Goal: Information Seeking & Learning: Learn about a topic

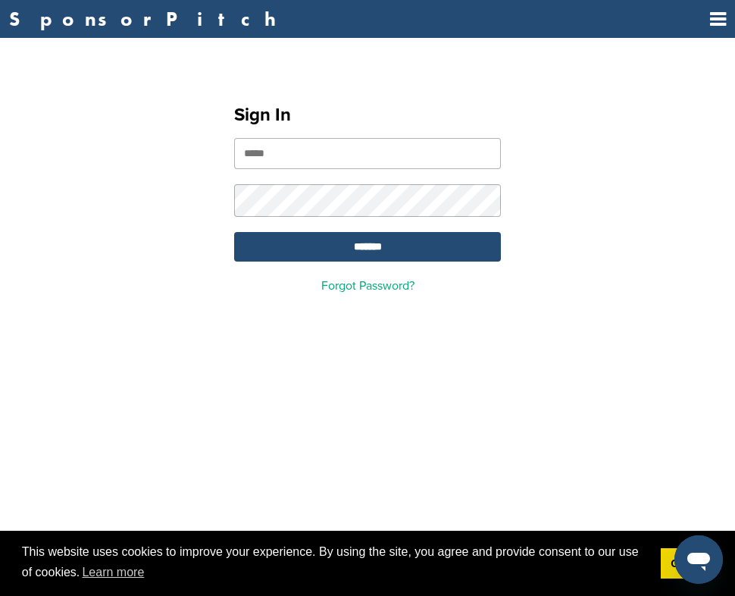
click at [246, 139] on input "email" at bounding box center [367, 153] width 267 height 31
type input "**********"
click at [255, 155] on input "**********" at bounding box center [367, 153] width 267 height 31
click at [234, 232] on input "*******" at bounding box center [367, 247] width 267 height 30
click at [404, 246] on input "*******" at bounding box center [367, 247] width 267 height 30
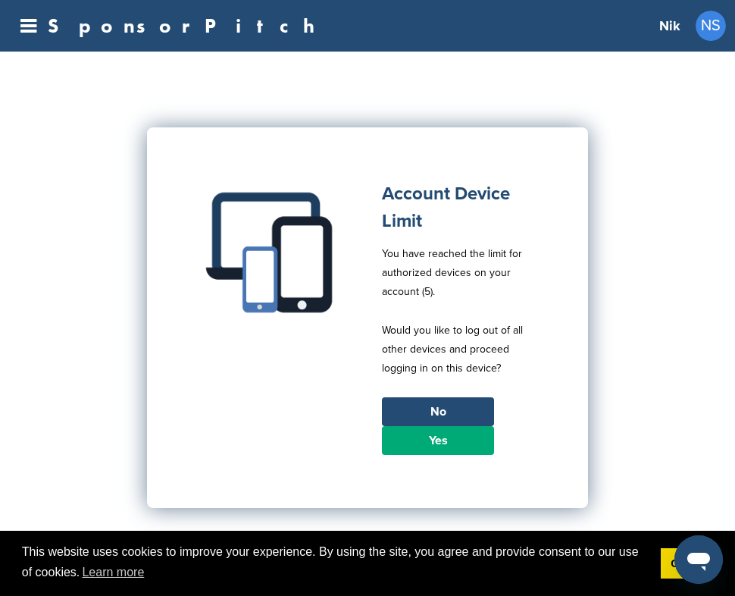
scroll to position [50, 0]
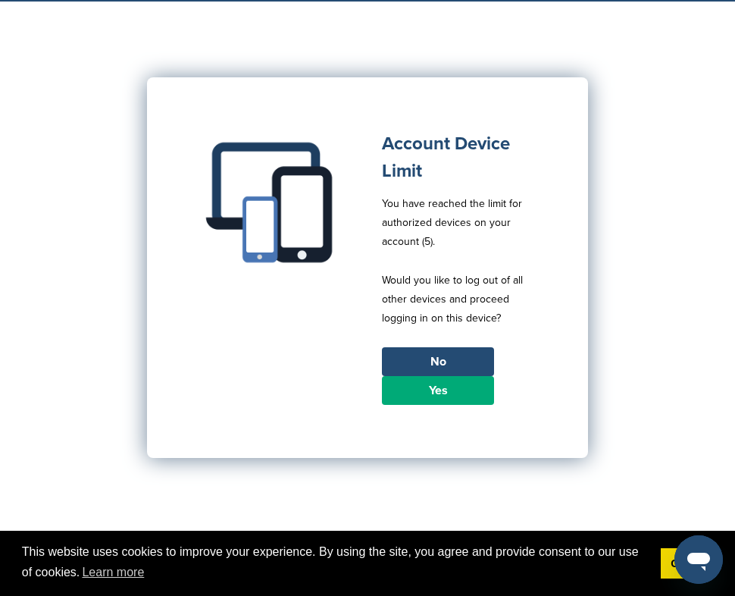
click at [461, 390] on link "Yes" at bounding box center [438, 390] width 112 height 29
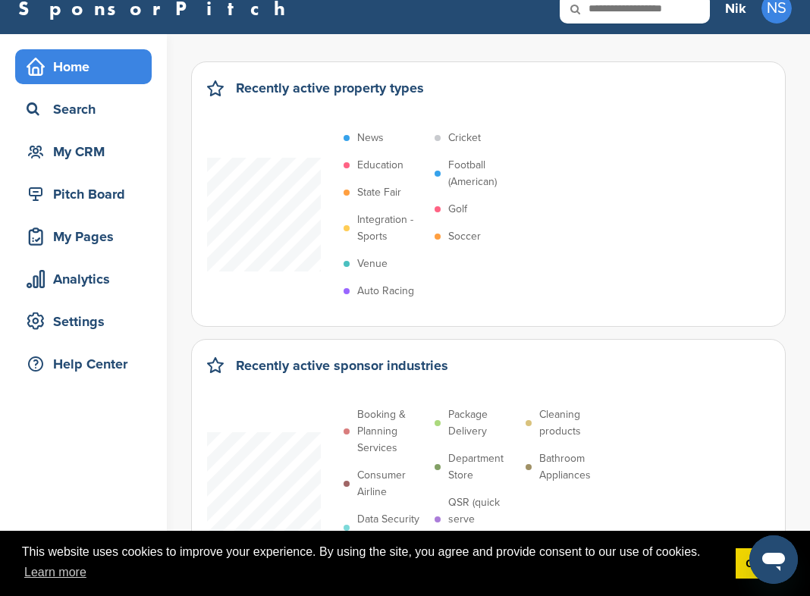
scroll to position [30, 0]
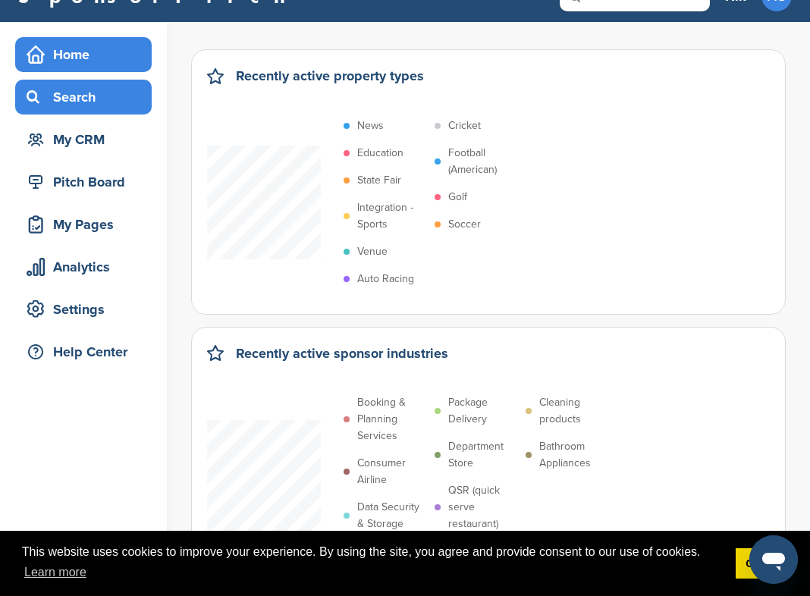
click at [72, 102] on div "Search" at bounding box center [87, 96] width 129 height 27
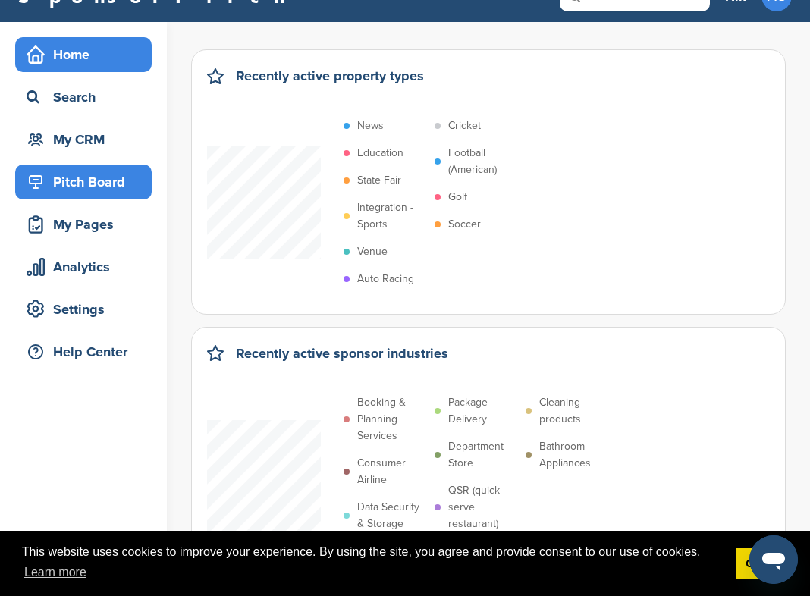
click at [129, 189] on div "Pitch Board" at bounding box center [87, 181] width 129 height 27
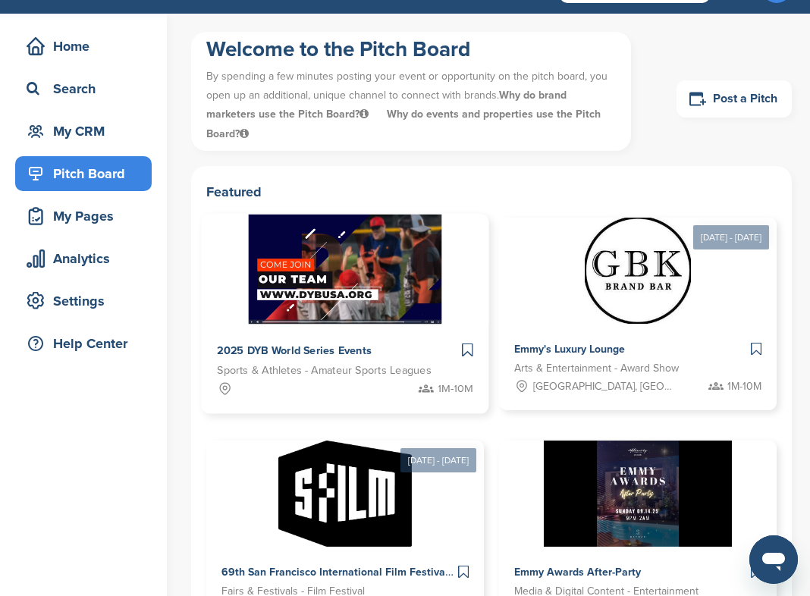
scroll to position [57, 0]
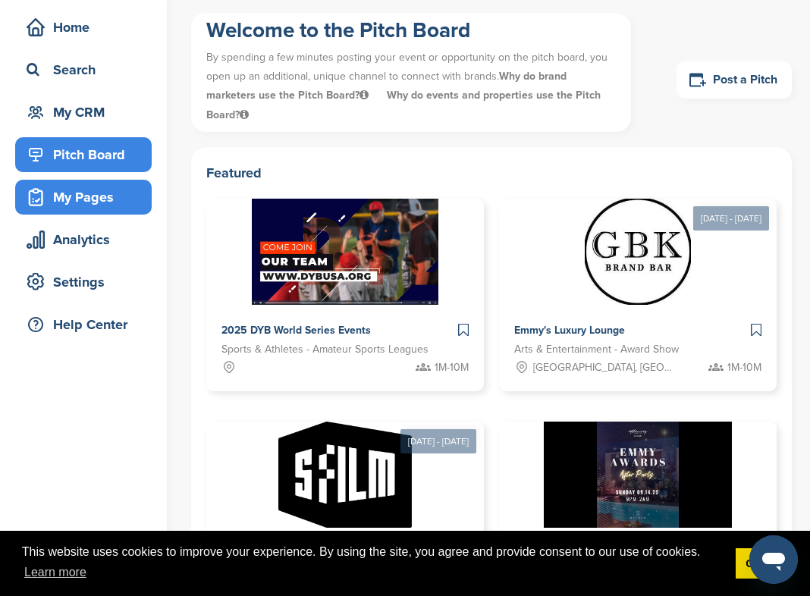
click at [99, 186] on div "My Pages" at bounding box center [87, 196] width 129 height 27
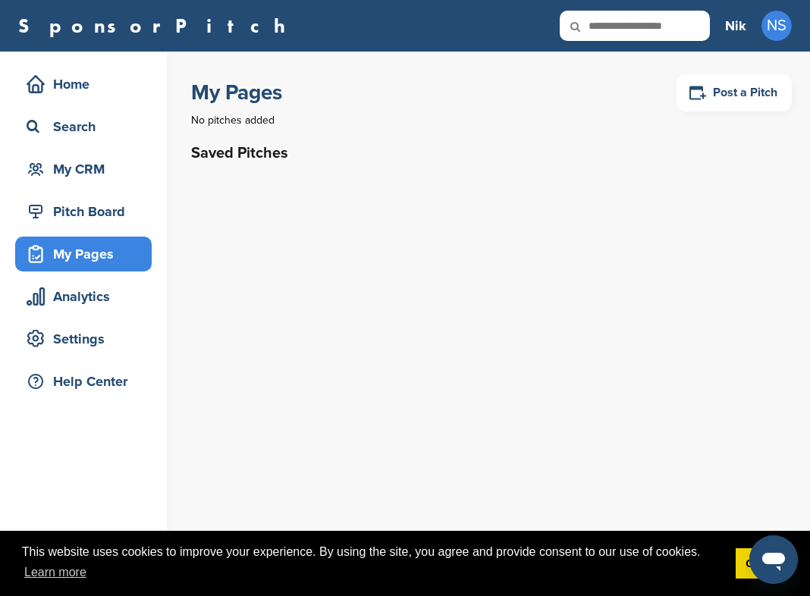
click at [102, 40] on div "SponsorPitch" at bounding box center [363, 26] width 691 height 30
click at [102, 30] on link "SponsorPitch" at bounding box center [156, 26] width 277 height 20
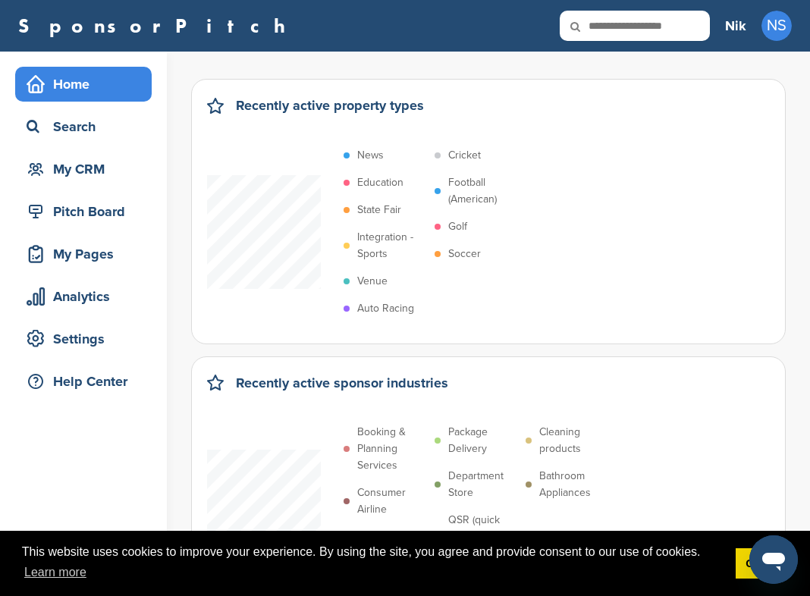
click at [107, 31] on link "SponsorPitch" at bounding box center [156, 26] width 277 height 20
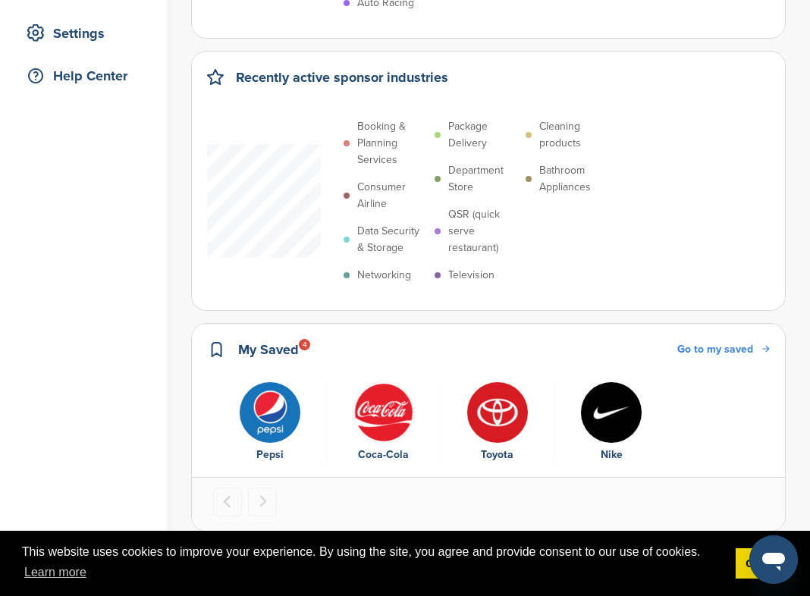
scroll to position [322, 0]
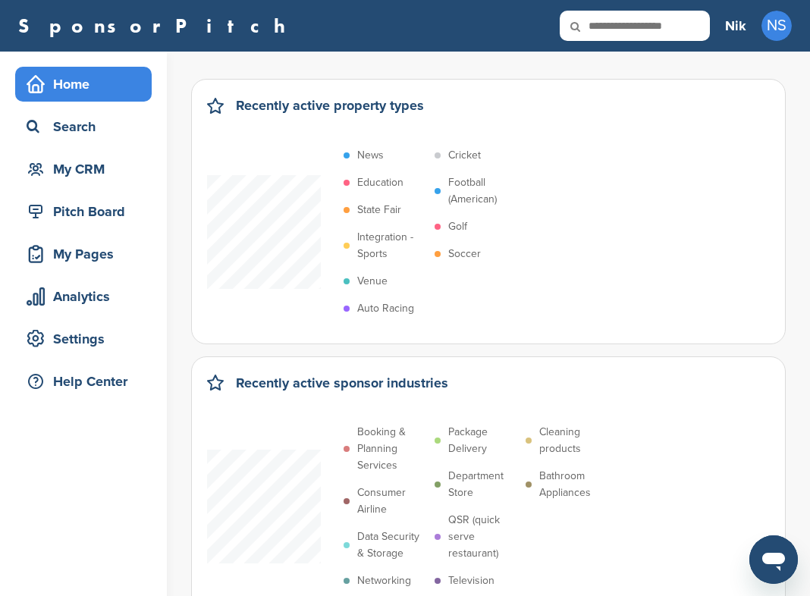
click at [388, 400] on div "Recently active sponsor industries" at bounding box center [488, 390] width 563 height 36
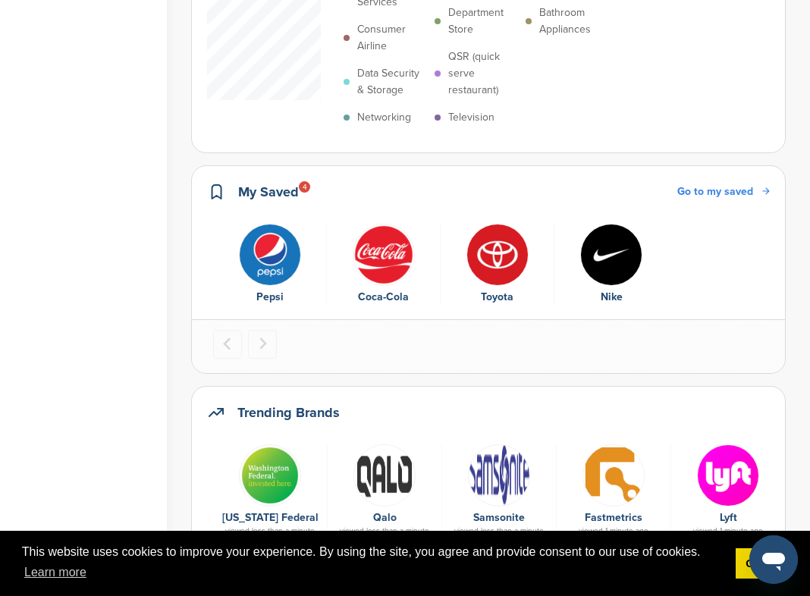
scroll to position [488, 0]
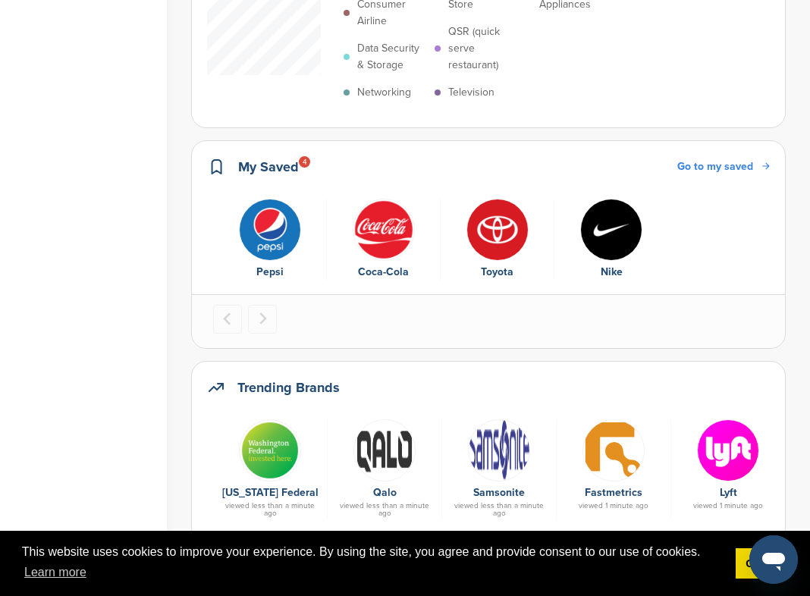
click at [585, 217] on img "4 of 4" at bounding box center [611, 230] width 62 height 62
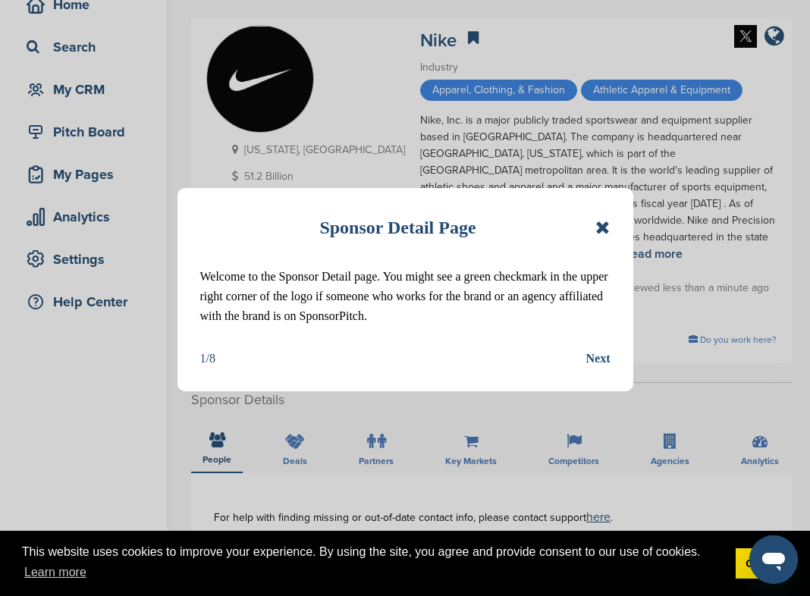
scroll to position [83, 0]
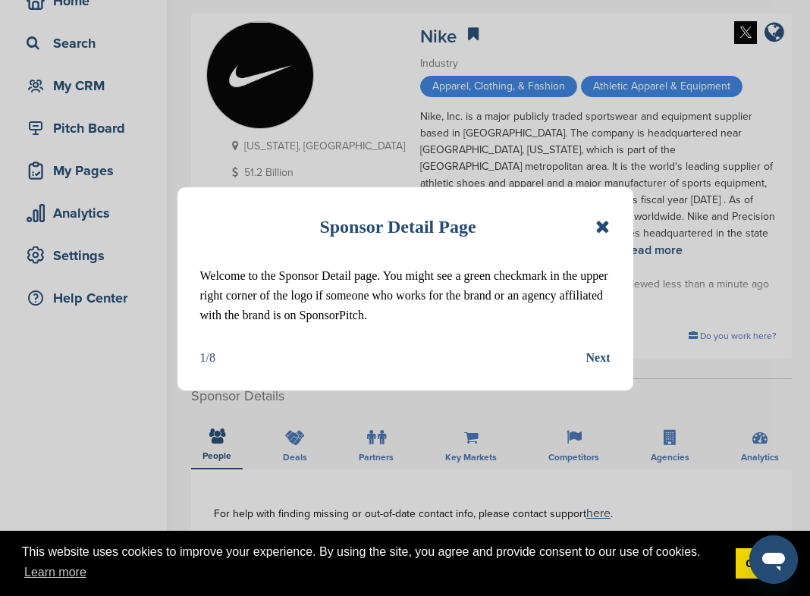
click at [592, 367] on div "Sponsor Detail Page Welcome to the Sponsor Detail page. You might see a green c…" at bounding box center [405, 288] width 456 height 203
click at [592, 359] on div "Next" at bounding box center [598, 358] width 24 height 20
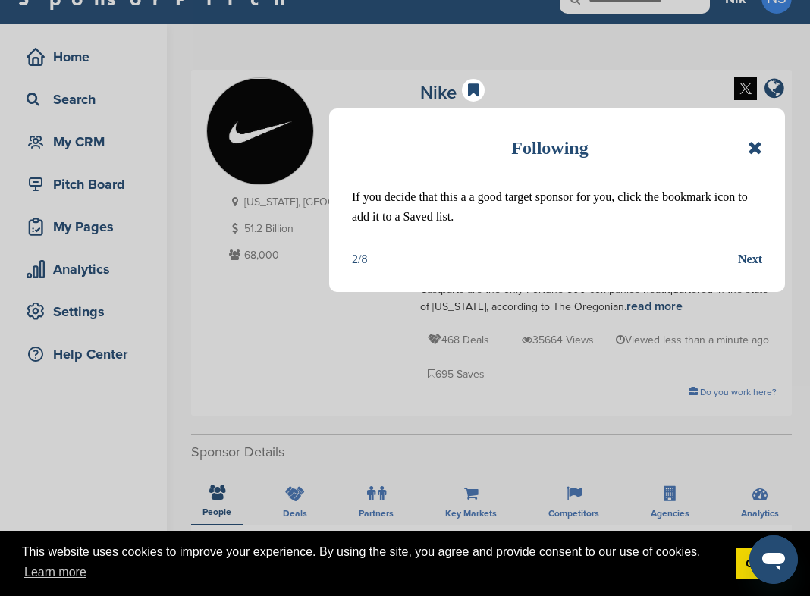
scroll to position [0, 0]
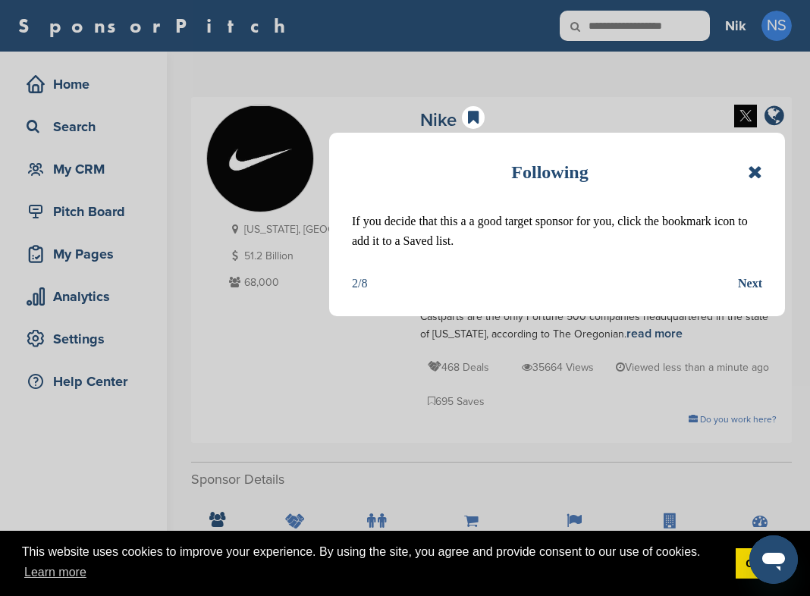
click at [750, 280] on div "Next" at bounding box center [750, 284] width 24 height 20
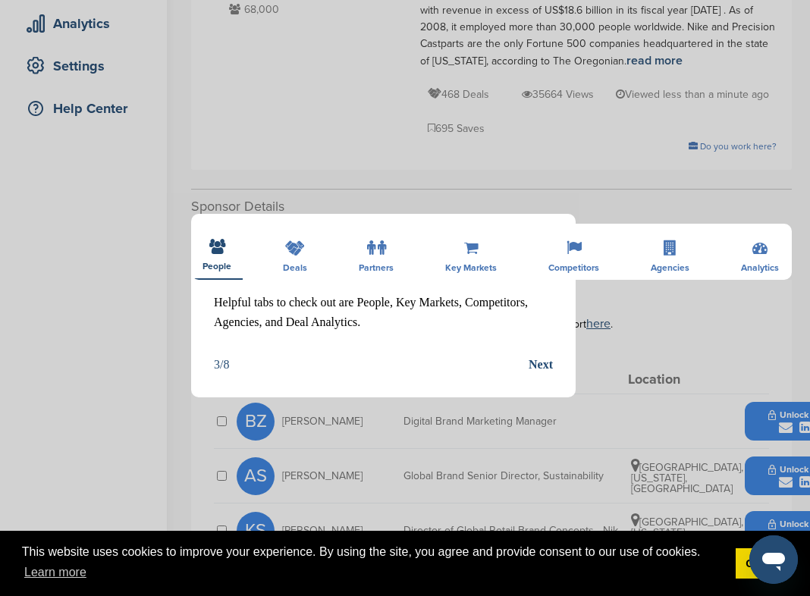
scroll to position [281, 0]
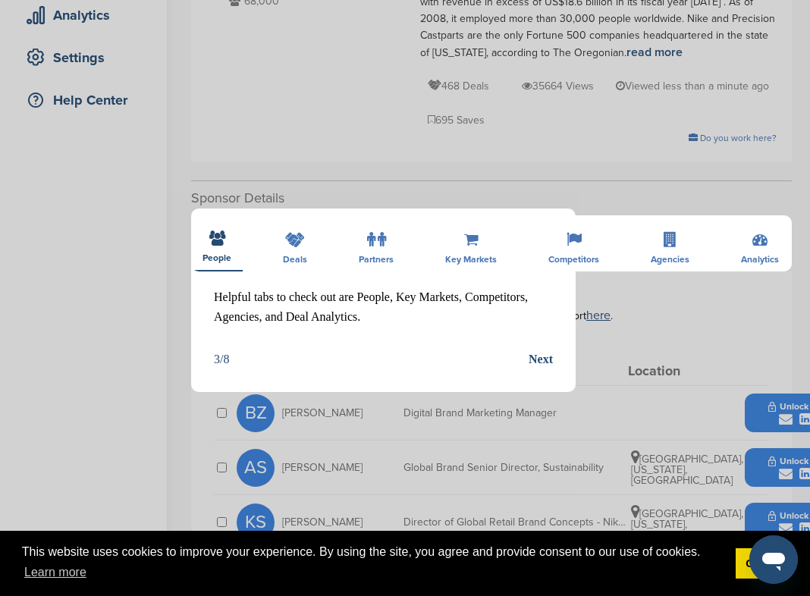
click at [543, 243] on icon at bounding box center [545, 248] width 14 height 18
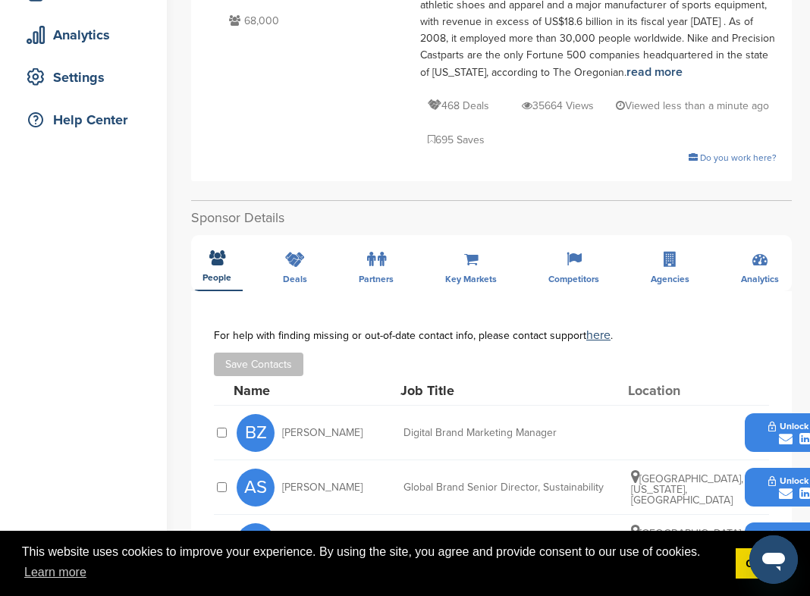
scroll to position [274, 0]
